Goal: Information Seeking & Learning: Learn about a topic

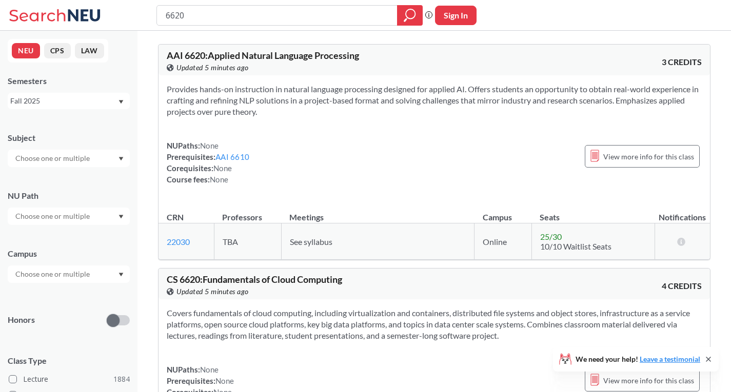
click at [112, 104] on div "Fall 2025" at bounding box center [63, 100] width 107 height 11
click at [67, 124] on div "Spring 2026" at bounding box center [71, 123] width 116 height 11
click at [85, 158] on input "text" at bounding box center [53, 158] width 86 height 12
click at [62, 186] on p "Computer Science" at bounding box center [71, 187] width 116 height 10
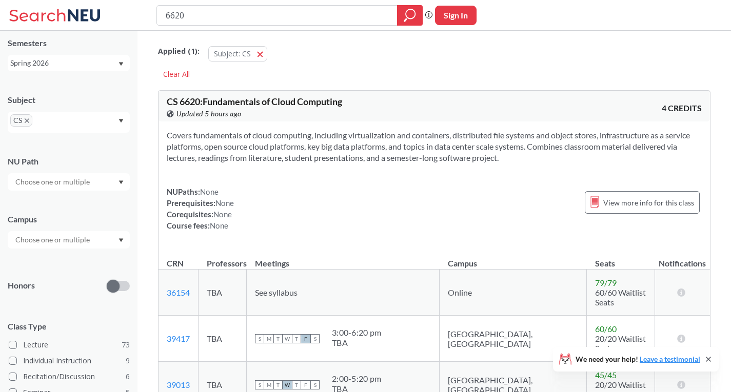
scroll to position [38, 0]
click at [88, 190] on div "Subject CS NU Path Campus Honors Class Type Lecture 73 Individual Instruction 9…" at bounding box center [69, 294] width 122 height 421
click at [77, 185] on input "text" at bounding box center [53, 181] width 86 height 12
click at [97, 154] on div "NU Path" at bounding box center [69, 167] width 122 height 45
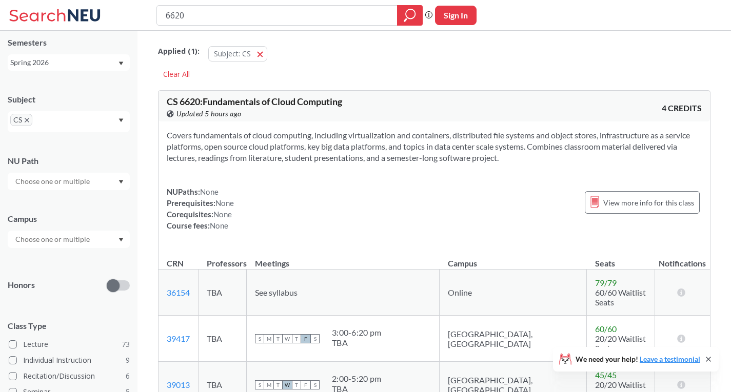
click at [82, 235] on input "text" at bounding box center [53, 239] width 86 height 12
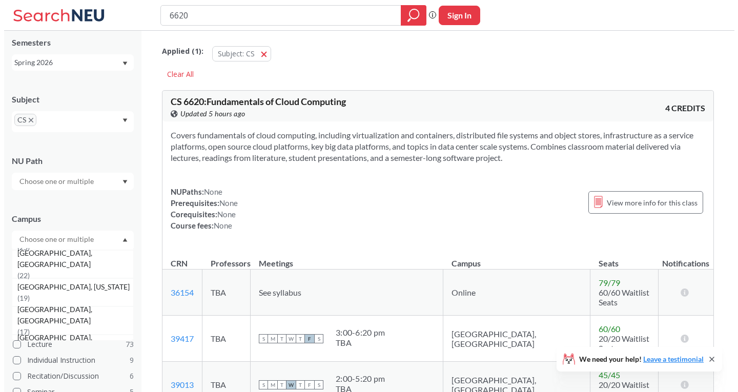
scroll to position [112, 0]
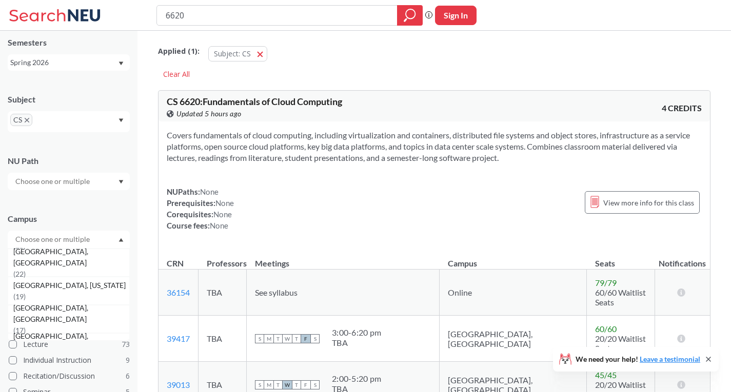
click at [26, 294] on span "( 19 )" at bounding box center [19, 296] width 12 height 9
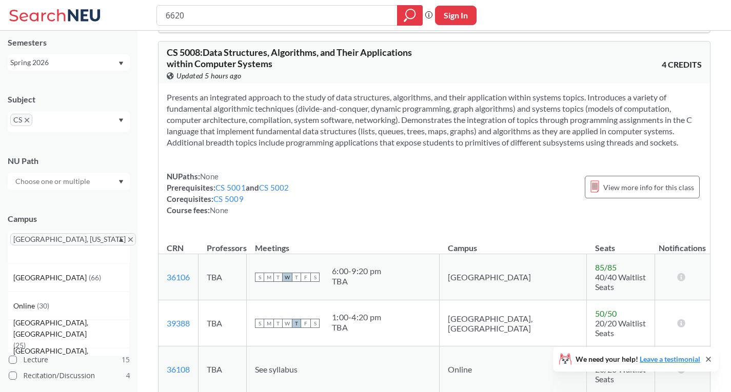
scroll to position [1851, 0]
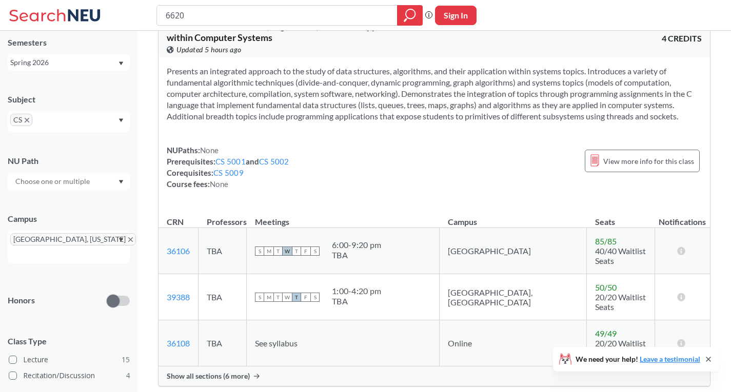
drag, startPoint x: 338, startPoint y: 240, endPoint x: 322, endPoint y: 285, distance: 47.1
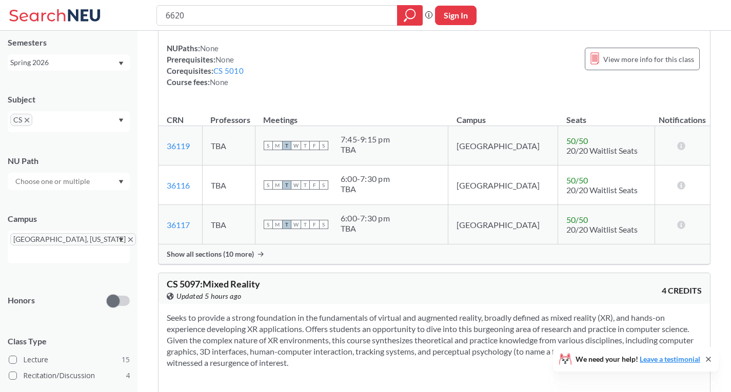
click at [322, 304] on div "Seeks to provide a strong foundation in the fundamentals of virtual and augment…" at bounding box center [433, 378] width 551 height 149
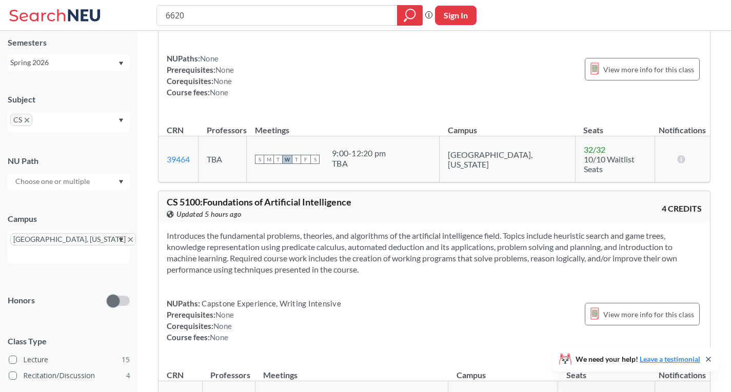
scroll to position [3285, 0]
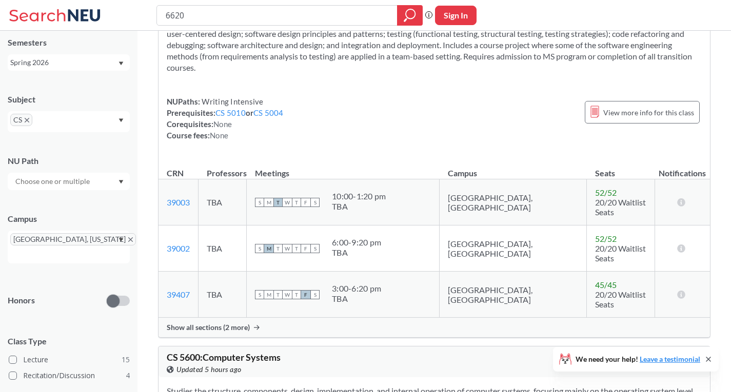
scroll to position [4588, 0]
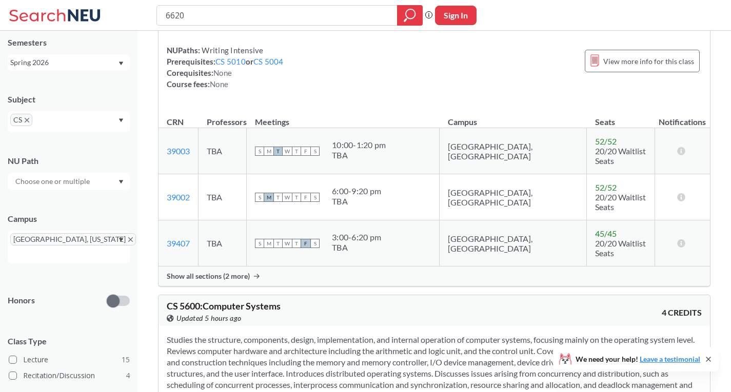
scroll to position [4640, 0]
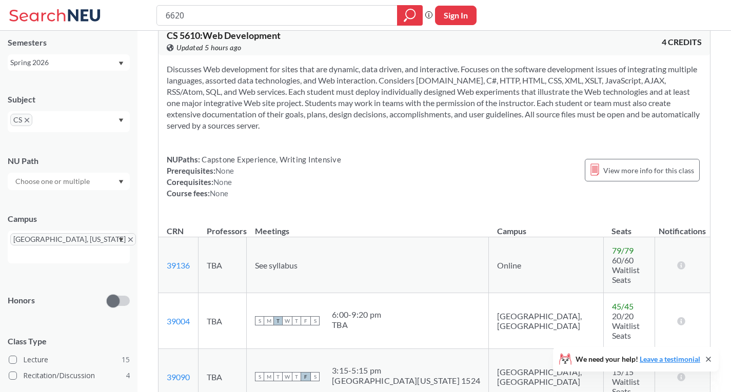
scroll to position [5373, 0]
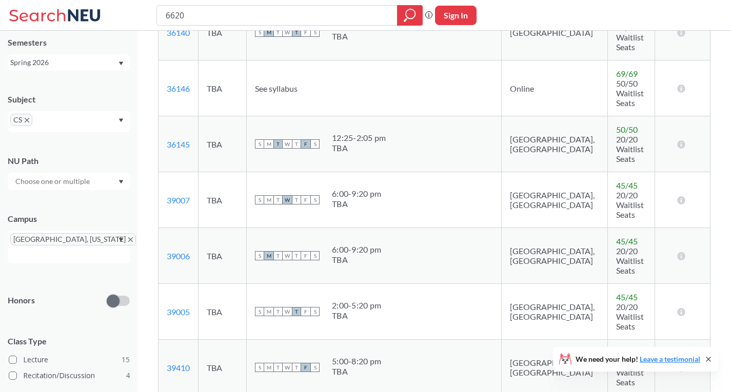
scroll to position [6209, 0]
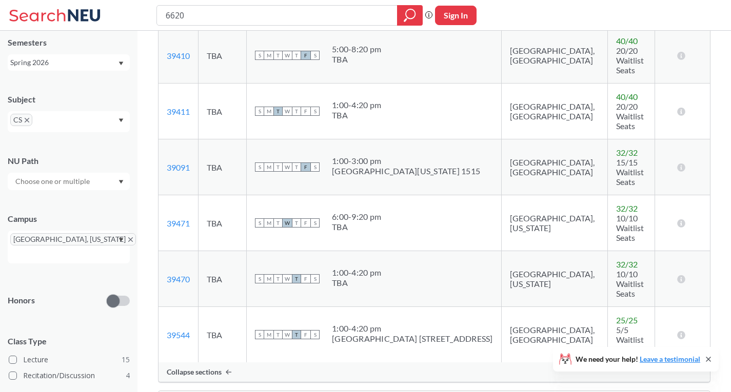
scroll to position [6521, 0]
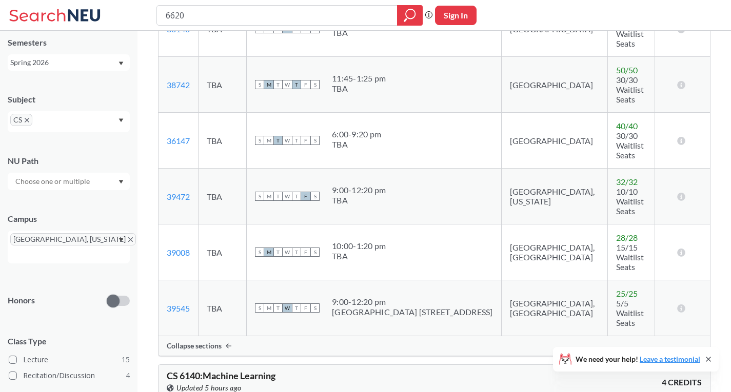
scroll to position [7257, 0]
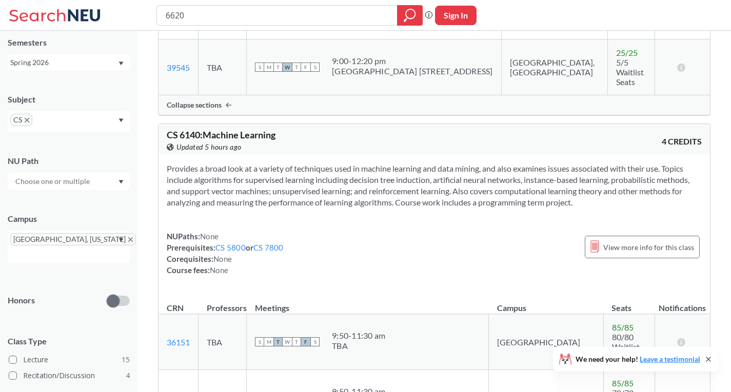
scroll to position [7497, 0]
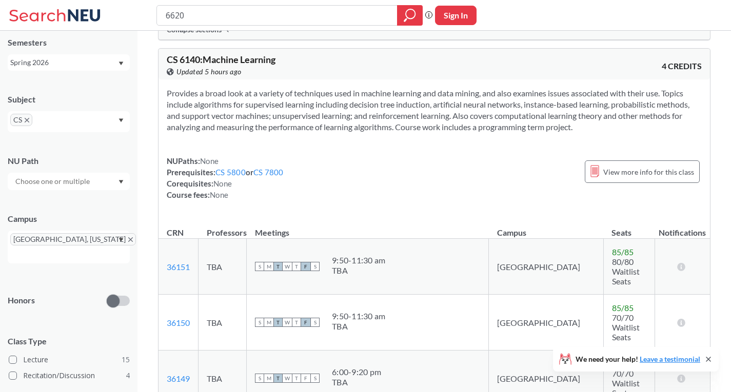
click at [67, 234] on span "[GEOGRAPHIC_DATA], [US_STATE]" at bounding box center [73, 239] width 126 height 12
click at [68, 242] on span "[GEOGRAPHIC_DATA], [US_STATE]" at bounding box center [73, 239] width 126 height 12
click at [128, 241] on icon "X to remove pill" at bounding box center [130, 239] width 5 height 5
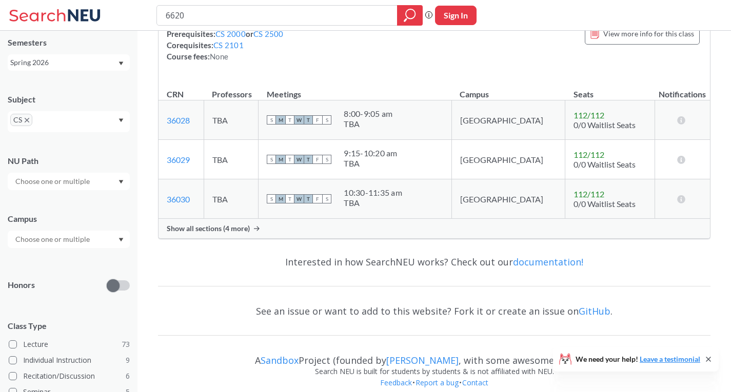
click at [69, 241] on input "text" at bounding box center [53, 239] width 86 height 12
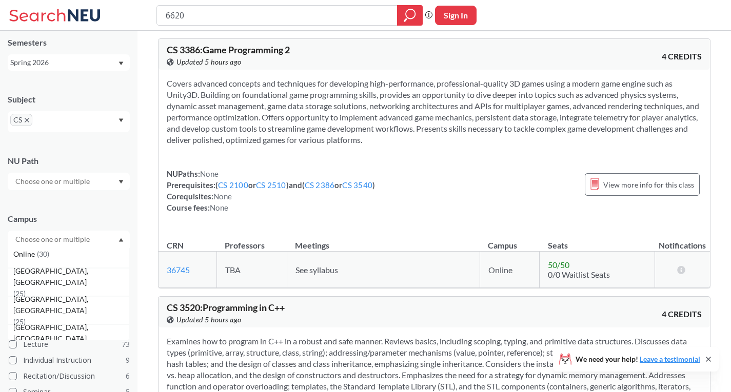
scroll to position [61, 0]
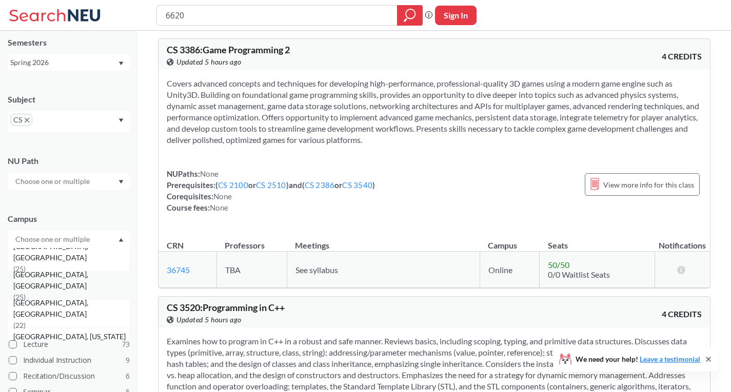
click at [73, 279] on div "[GEOGRAPHIC_DATA], [GEOGRAPHIC_DATA] ( 25 )" at bounding box center [69, 286] width 122 height 28
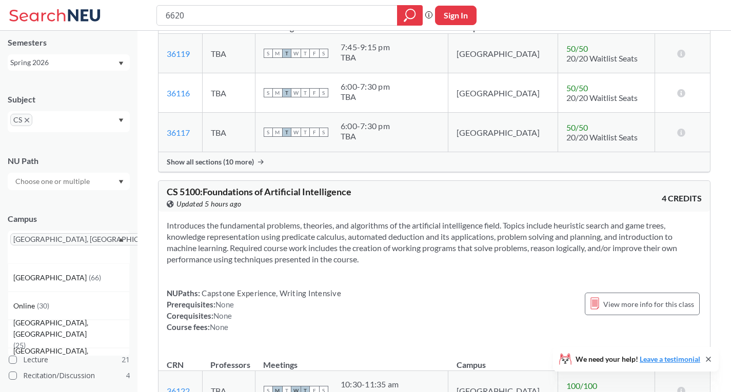
scroll to position [3385, 0]
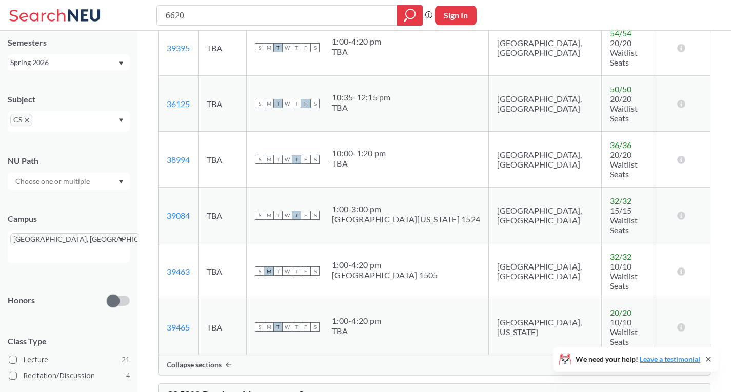
scroll to position [4019, 0]
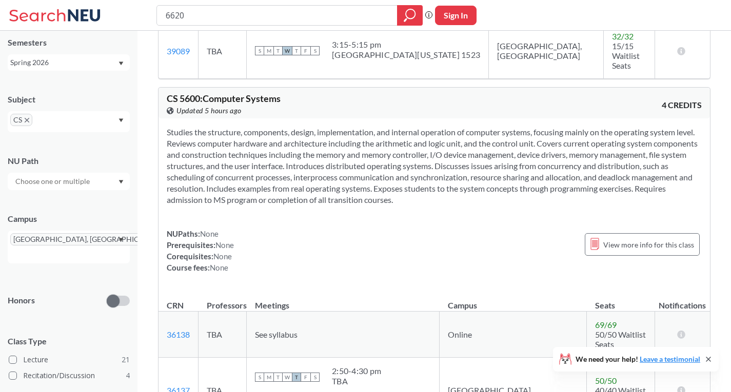
scroll to position [6065, 0]
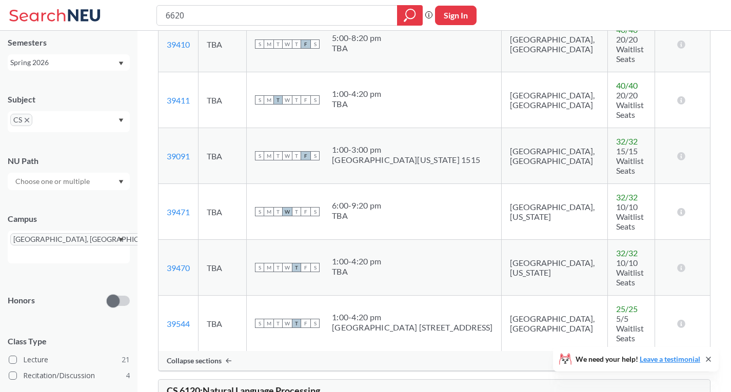
scroll to position [7294, 0]
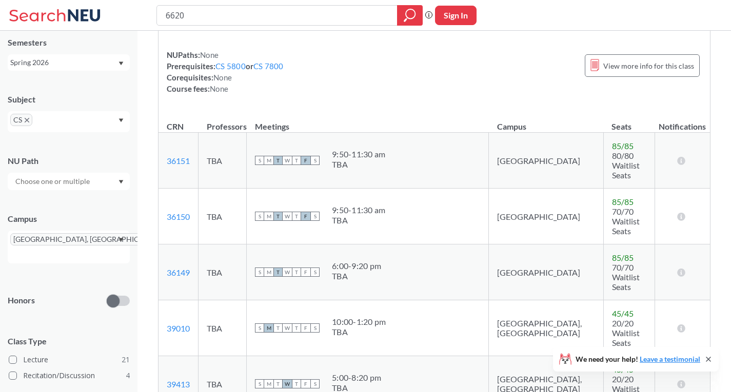
scroll to position [8114, 0]
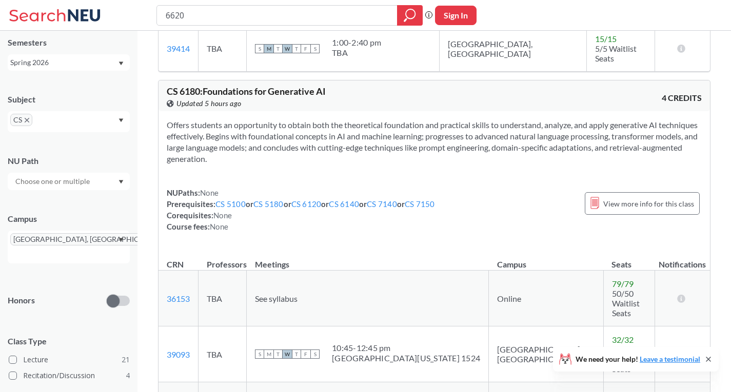
scroll to position [8974, 0]
drag, startPoint x: 163, startPoint y: 96, endPoint x: 215, endPoint y: 126, distance: 59.9
